Goal: Task Accomplishment & Management: Manage account settings

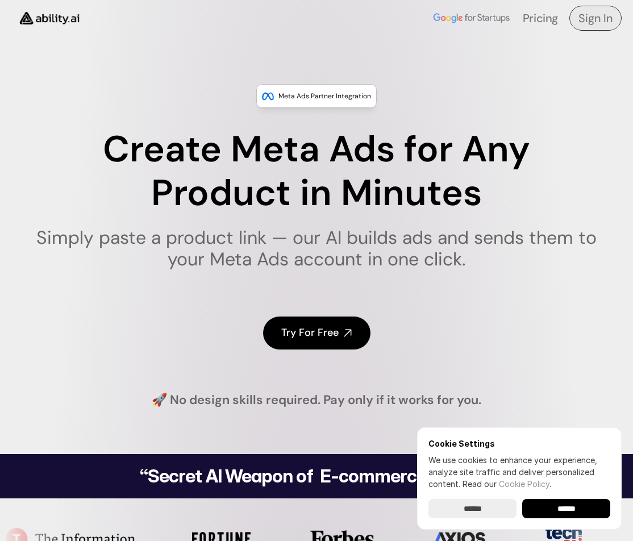
click at [580, 17] on h4 "Sign In" at bounding box center [595, 18] width 34 height 16
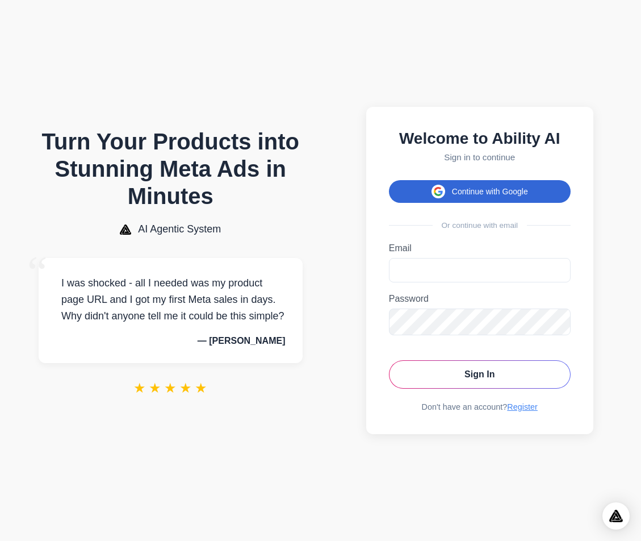
click at [486, 187] on button "Continue with Google" at bounding box center [480, 191] width 182 height 23
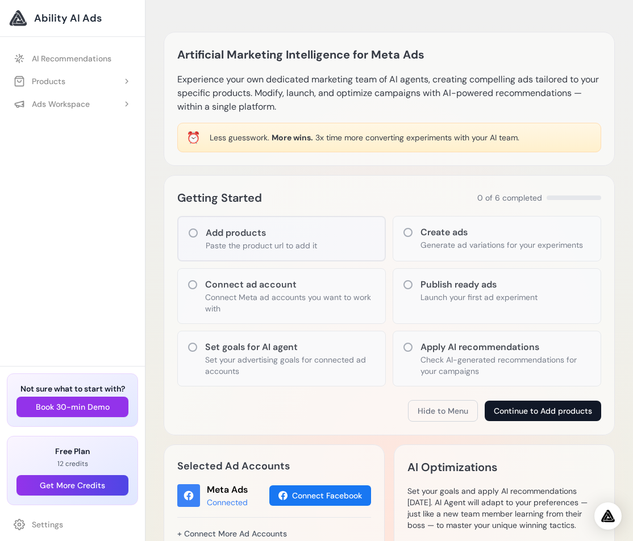
click at [531, 410] on button "Continue to Add products" at bounding box center [542, 410] width 116 height 20
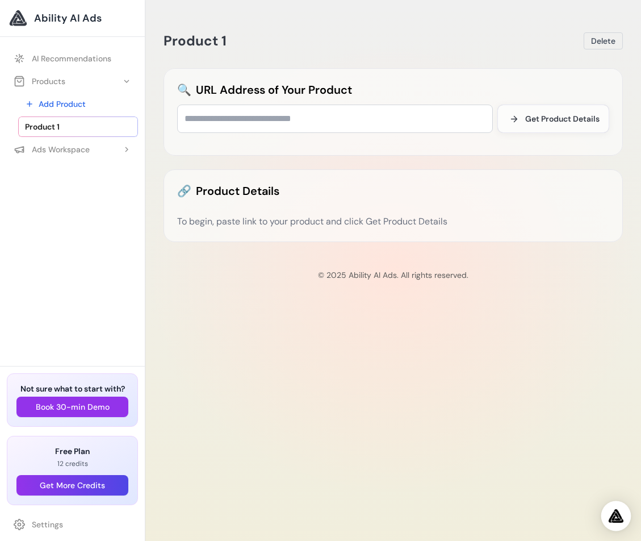
click at [616, 513] on img "Open Intercom Messenger" at bounding box center [616, 516] width 15 height 14
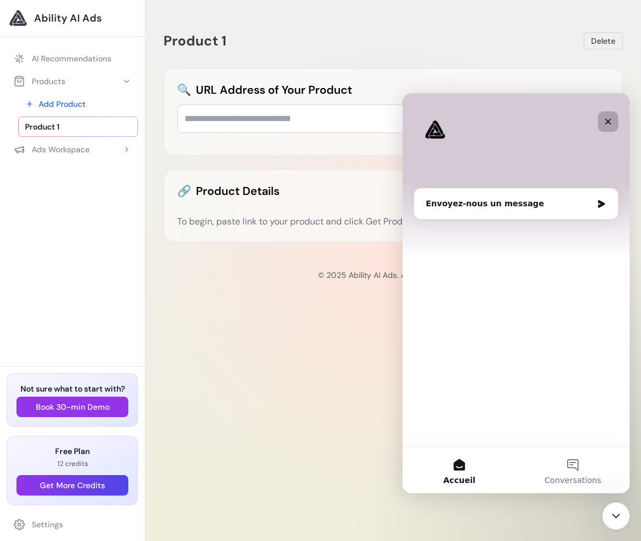
click at [605, 122] on icon "Fermer" at bounding box center [608, 121] width 9 height 9
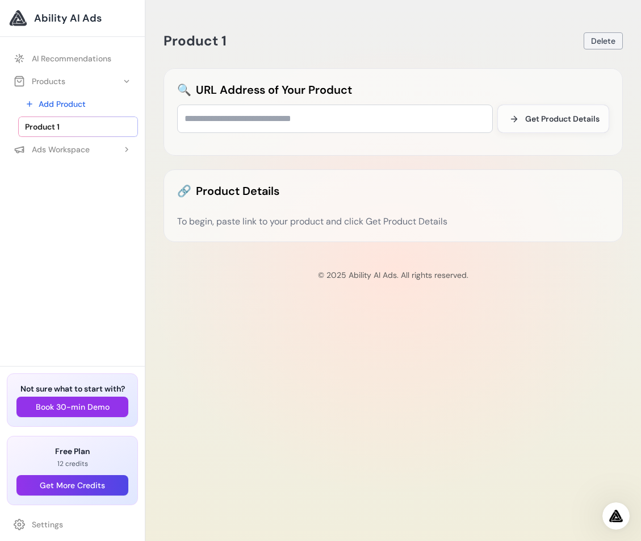
click at [604, 45] on span "Delete" at bounding box center [603, 40] width 24 height 11
